Goal: Task Accomplishment & Management: Manage account settings

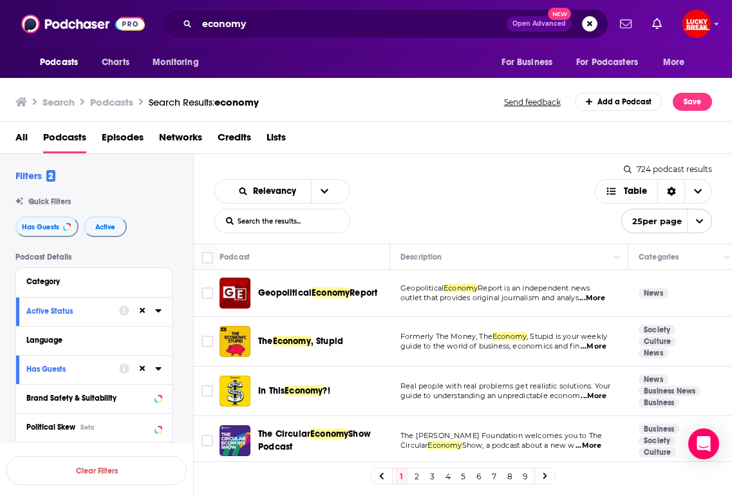
click at [397, 189] on div "Relevancy List Search Input Search the results... Table" at bounding box center [404, 206] width 381 height 54
click at [382, 188] on div "Relevancy List Search Input Search the results... Table" at bounding box center [404, 206] width 381 height 54
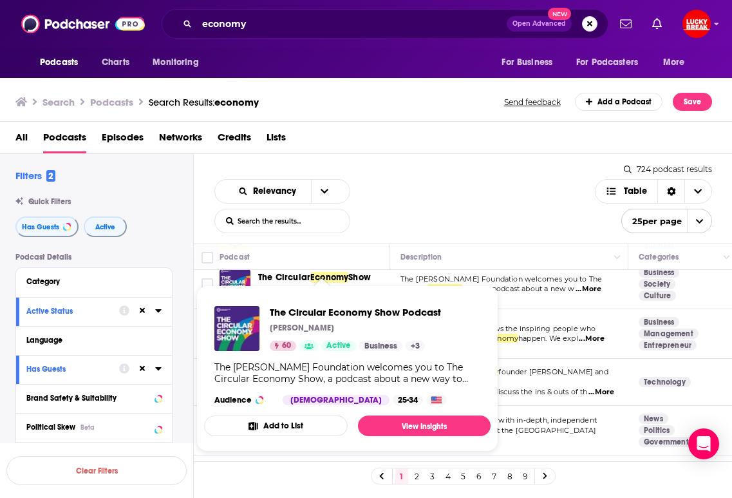
click at [448, 206] on div "Relevancy List Search Input Search the results... Table" at bounding box center [404, 206] width 381 height 54
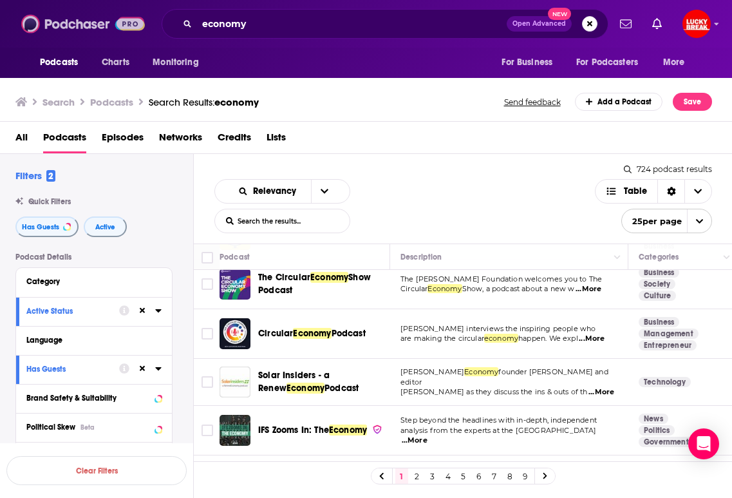
click at [64, 24] on img at bounding box center [83, 24] width 124 height 24
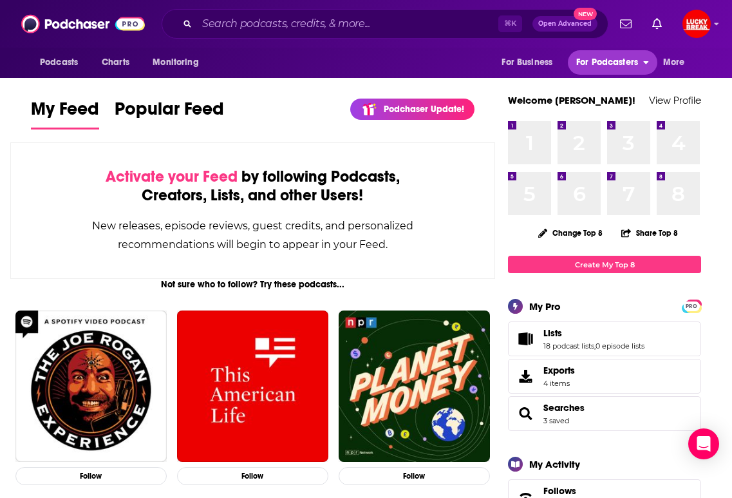
click at [624, 66] on span "For Podcasters" at bounding box center [607, 62] width 62 height 18
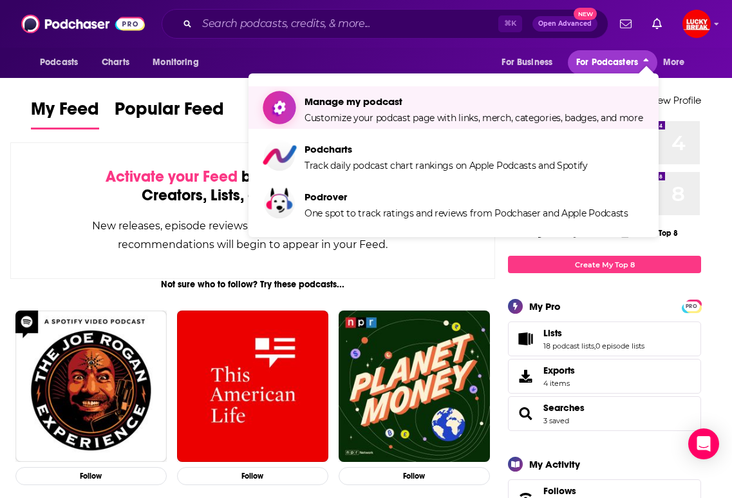
click at [388, 103] on span "Manage my podcast" at bounding box center [474, 101] width 339 height 12
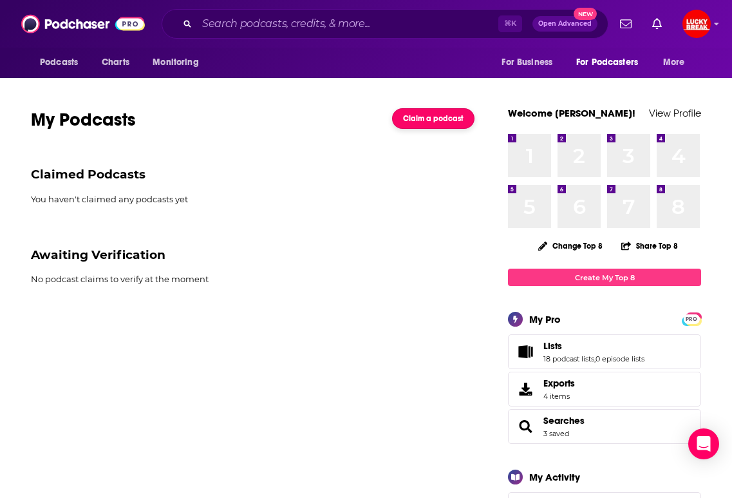
click at [442, 119] on link "Claim a podcast" at bounding box center [433, 118] width 82 height 21
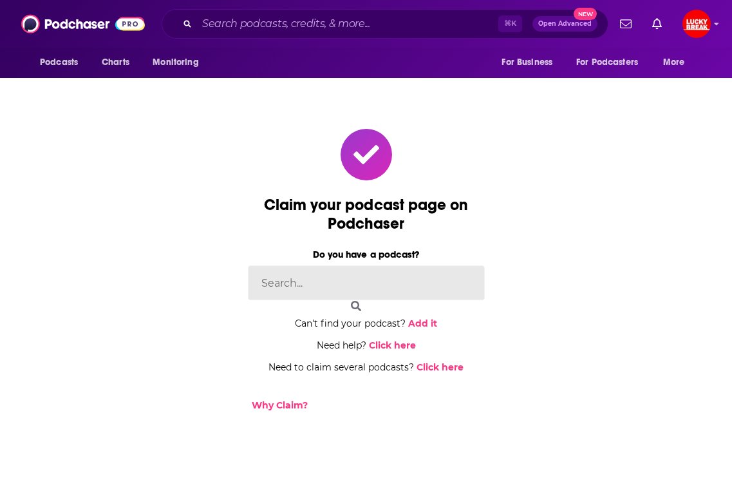
click at [346, 281] on input at bounding box center [366, 282] width 237 height 35
